Goal: Transaction & Acquisition: Purchase product/service

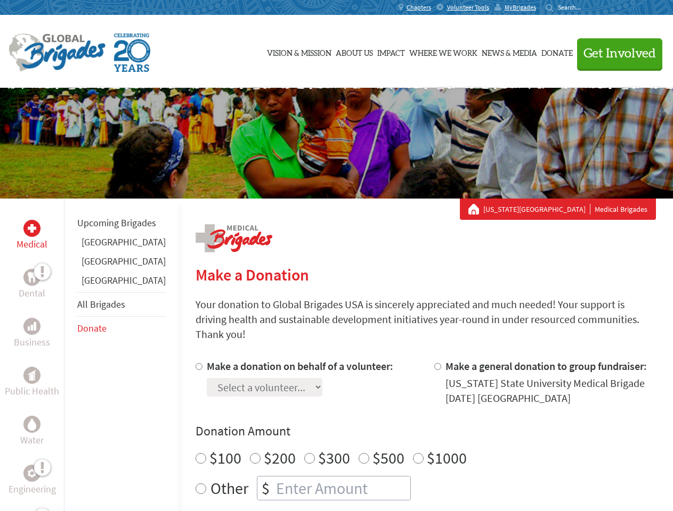
click at [588, 7] on div "Search for:" at bounding box center [567, 7] width 43 height 9
click at [615, 53] on span "Get Involved" at bounding box center [619, 53] width 72 height 13
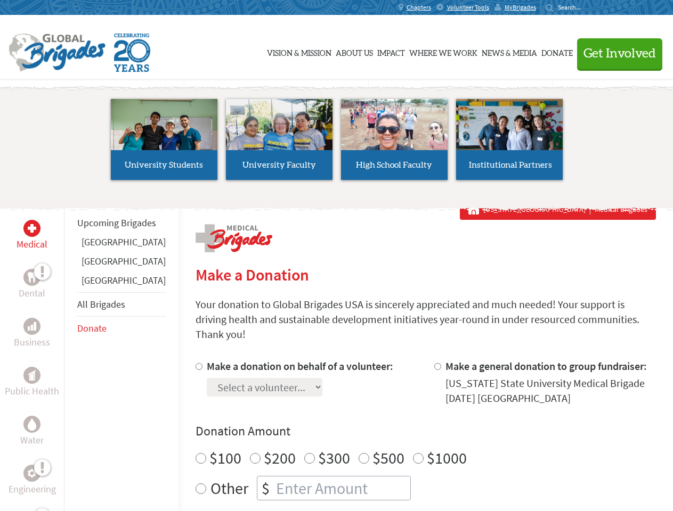
click at [337, 143] on li "High School Faculty" at bounding box center [394, 140] width 115 height 98
click at [70, 355] on div "Upcoming Brigades [GEOGRAPHIC_DATA] [GEOGRAPHIC_DATA] [GEOGRAPHIC_DATA] All Bri…" at bounding box center [121, 454] width 115 height 511
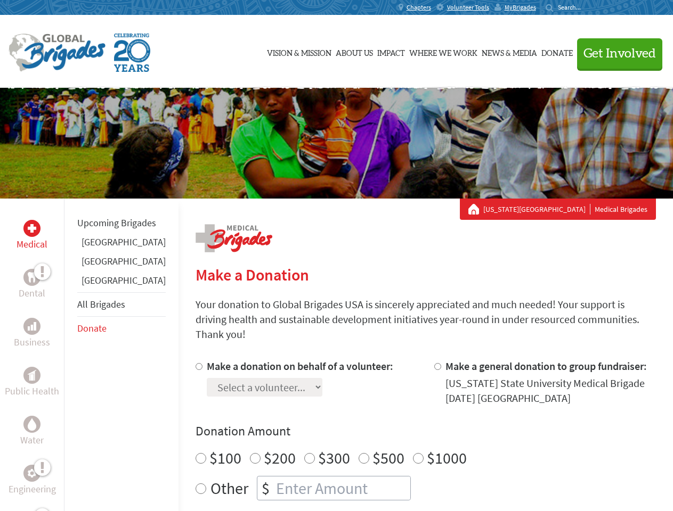
click at [407, 428] on div "Donation Amount $100 $200 $300 $500 $1000 Other $" at bounding box center [426, 462] width 460 height 78
click at [196, 363] on input "Make a donation on behalf of a volunteer:" at bounding box center [199, 366] width 7 height 7
radio input "true"
click at [434, 363] on input "Make a general donation to group fundraiser:" at bounding box center [437, 366] width 7 height 7
radio input "true"
